Goal: Transaction & Acquisition: Obtain resource

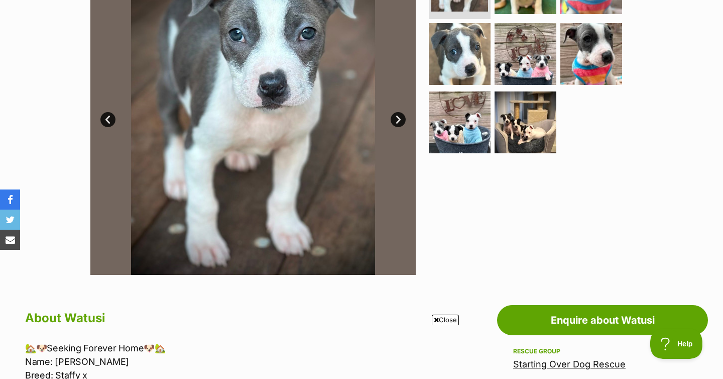
scroll to position [257, 0]
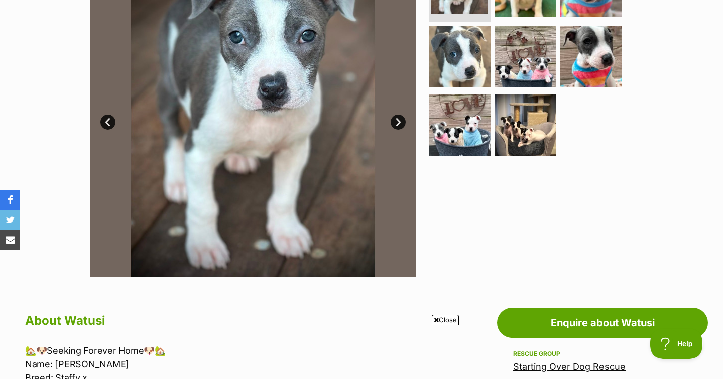
click at [397, 126] on link "Next" at bounding box center [398, 122] width 15 height 15
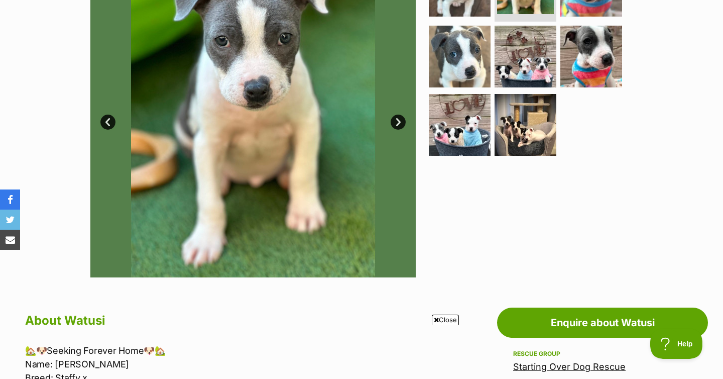
click at [397, 126] on link "Next" at bounding box center [398, 122] width 15 height 15
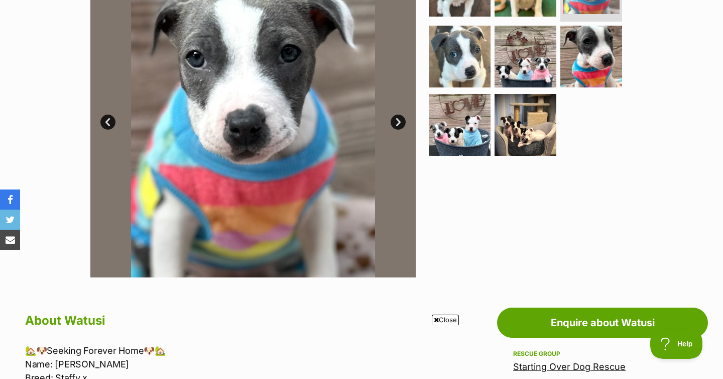
scroll to position [339, 0]
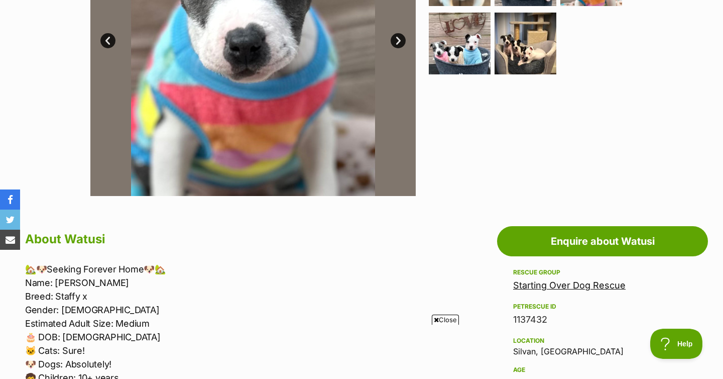
click at [60, 295] on p "🏡🐶Seeking Forever Home🐶🏡 Name: Watusi Breed: Staffy x Gender: Female Estimated …" at bounding box center [228, 350] width 406 height 176
click at [112, 294] on p "🏡🐶Seeking Forever Home🐶🏡 Name: Watusi Breed: Staffy x Gender: Female Estimated …" at bounding box center [228, 350] width 406 height 176
drag, startPoint x: 109, startPoint y: 294, endPoint x: 56, endPoint y: 298, distance: 52.4
click at [56, 298] on p "🏡🐶Seeking Forever Home🐶🏡 Name: Watusi Breed: Staffy x Gender: Female Estimated …" at bounding box center [228, 350] width 406 height 176
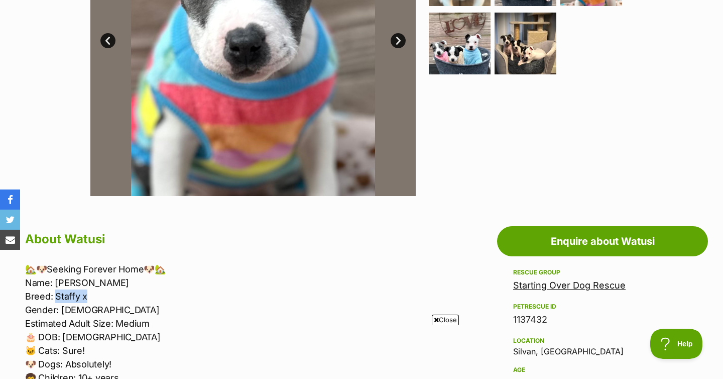
copy p "Staffy x"
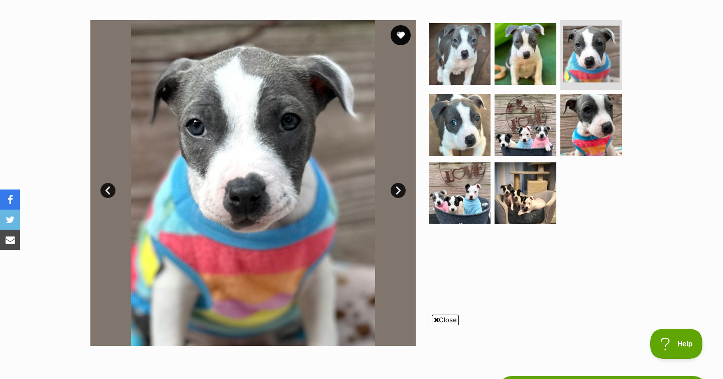
scroll to position [106, 0]
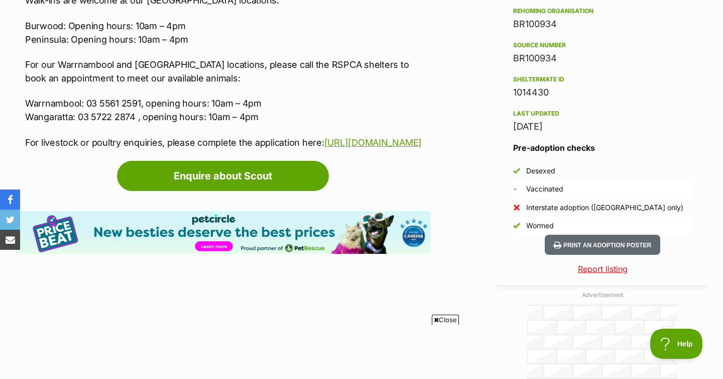
scroll to position [885, 0]
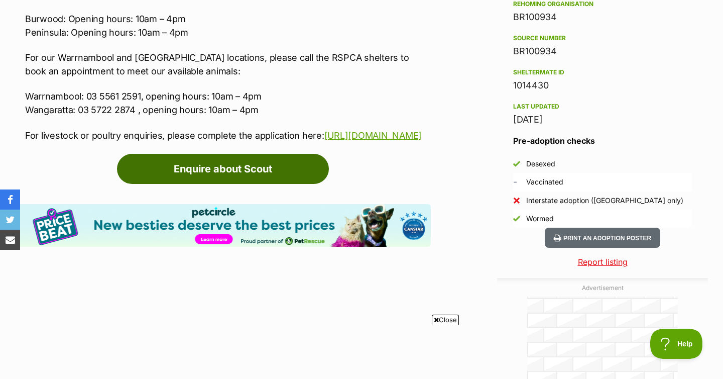
click at [176, 170] on link "Enquire about Scout" at bounding box center [223, 169] width 212 height 30
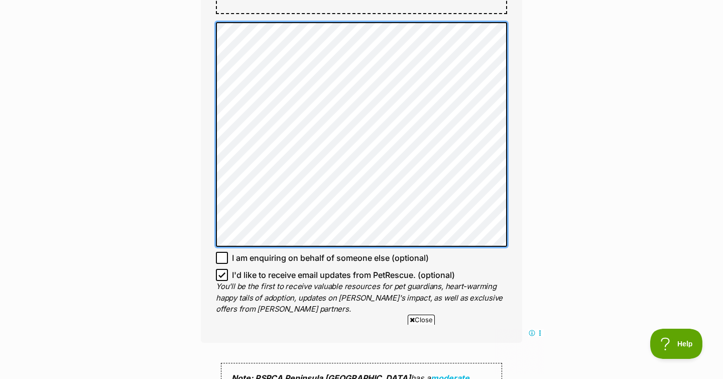
scroll to position [701, 0]
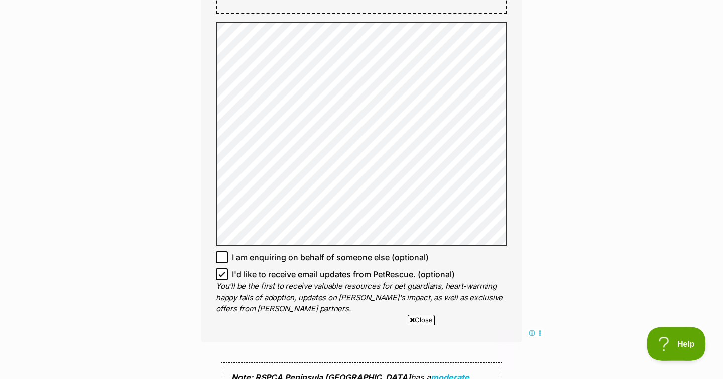
click at [679, 342] on span "Help" at bounding box center [673, 341] width 52 height 7
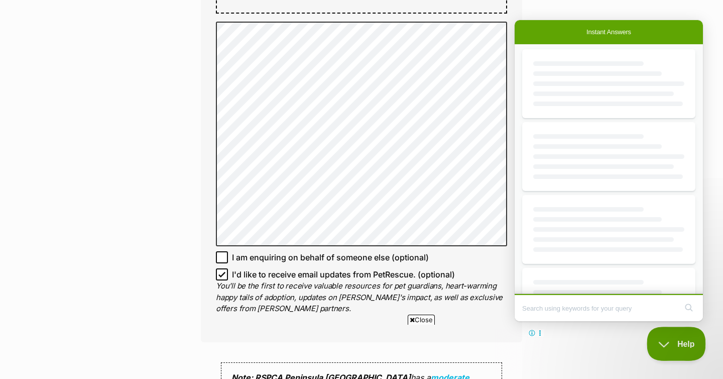
scroll to position [0, 0]
click at [487, 286] on p "You'll be the first to receive valuable resources for pet guardians, heart-warm…" at bounding box center [361, 297] width 291 height 34
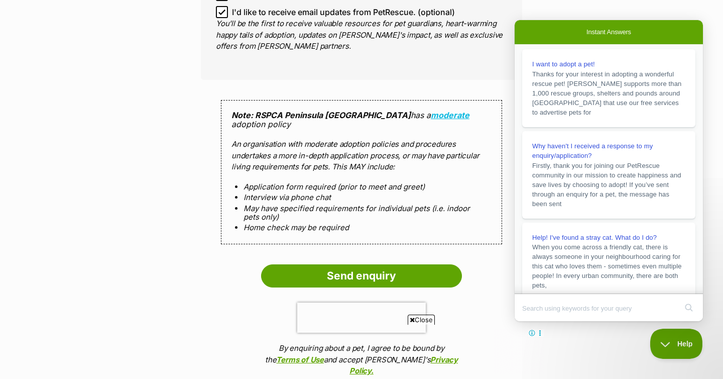
scroll to position [968, 0]
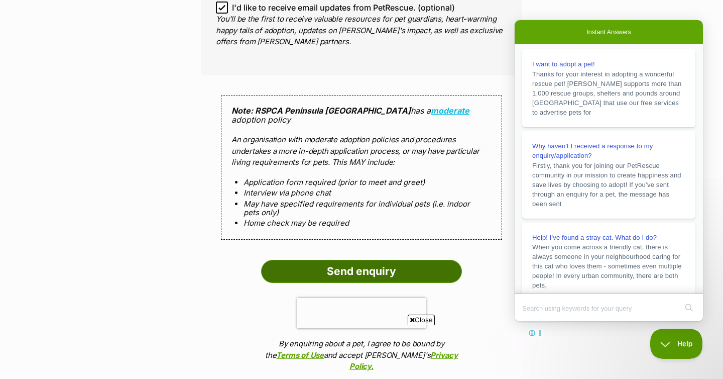
click at [442, 260] on input "Send enquiry" at bounding box center [361, 271] width 201 height 23
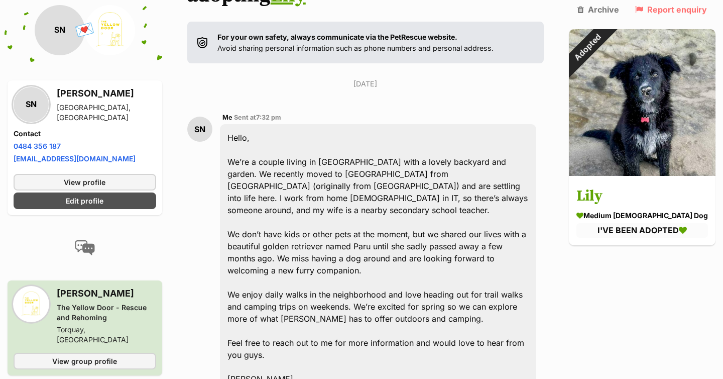
scroll to position [179, 0]
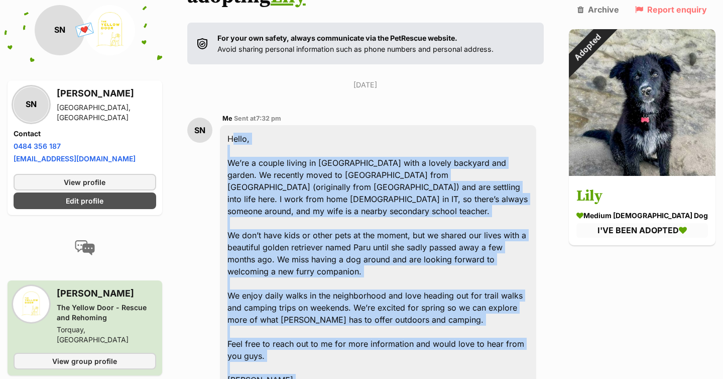
drag, startPoint x: 235, startPoint y: 110, endPoint x: 344, endPoint y: 366, distance: 278.9
click at [344, 366] on div "Hello, We’re a couple living in Endeavour Hills with a lovely backyard and gard…" at bounding box center [378, 271] width 316 height 292
copy div "Hello, We’re a couple living in Endeavour Hills with a lovely backyard and gard…"
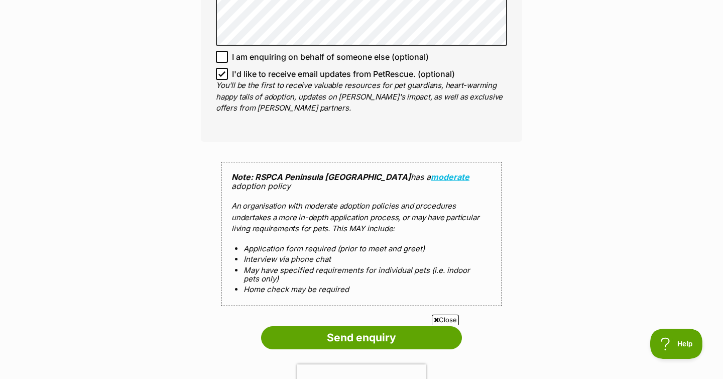
scroll to position [1102, 0]
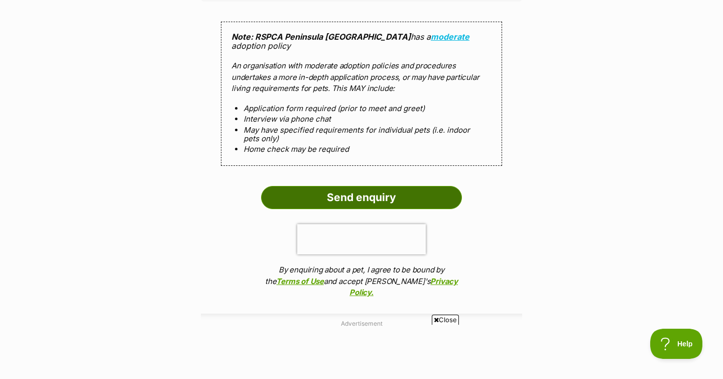
click at [351, 186] on input "Send enquiry" at bounding box center [361, 197] width 201 height 23
